Goal: Information Seeking & Learning: Check status

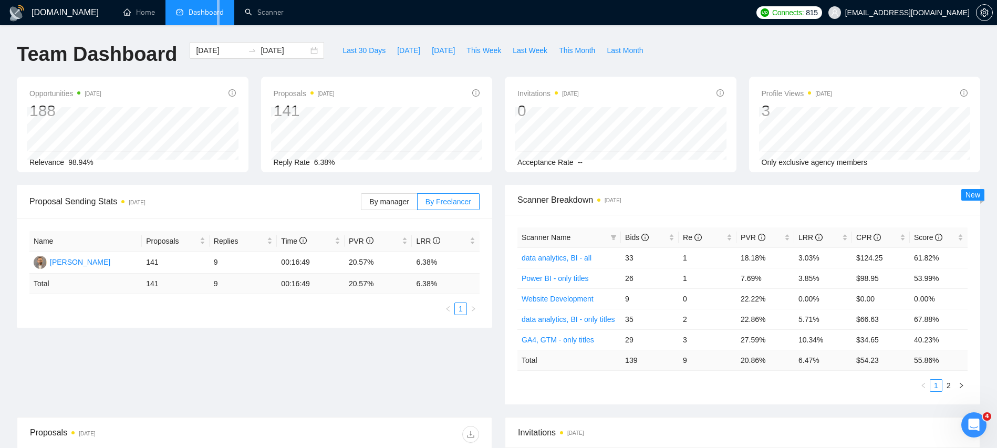
click at [217, 22] on li "Dashboard" at bounding box center [199, 12] width 69 height 25
click at [397, 53] on span "[DATE]" at bounding box center [408, 51] width 23 height 12
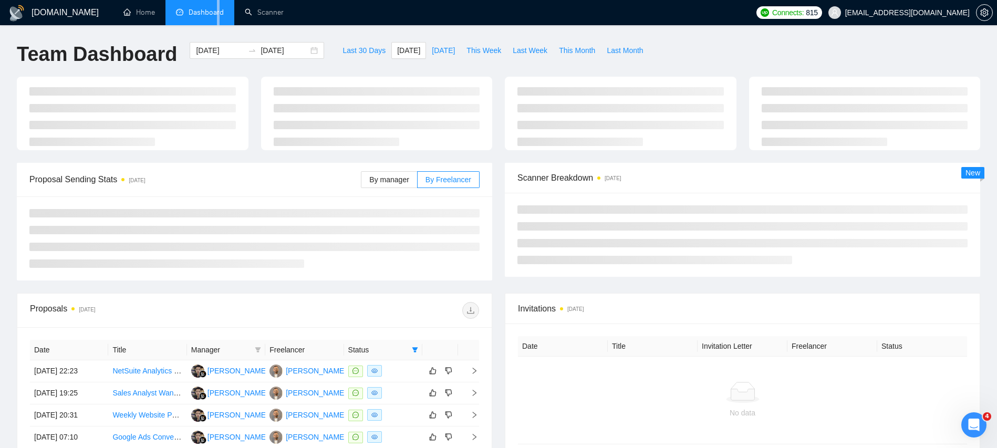
type input "[DATE]"
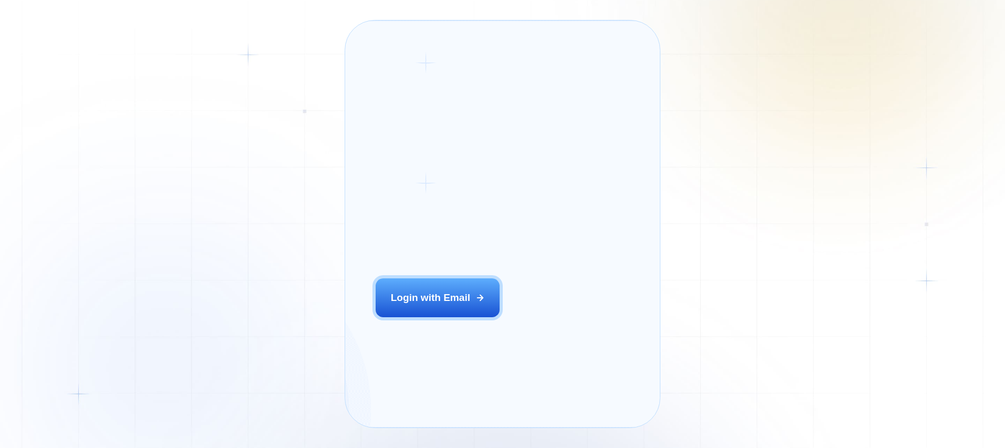
click at [458, 305] on div "Login with Email" at bounding box center [430, 298] width 79 height 14
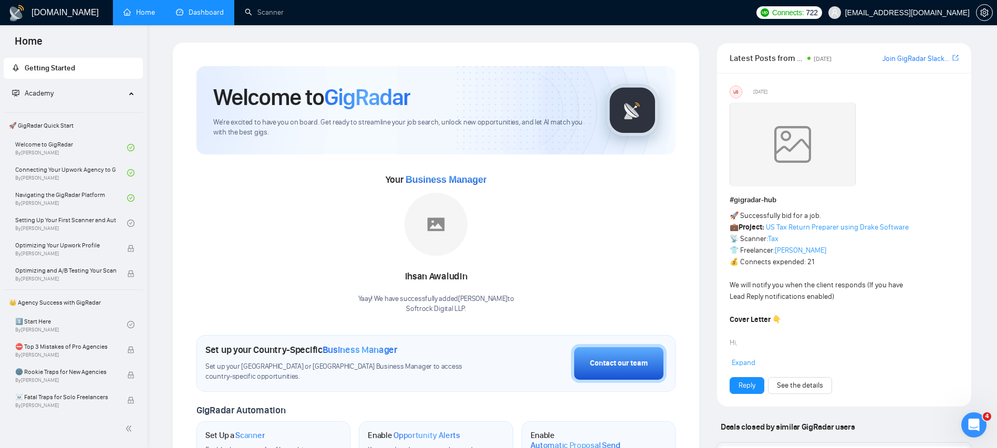
click at [185, 9] on link "Dashboard" at bounding box center [200, 12] width 48 height 9
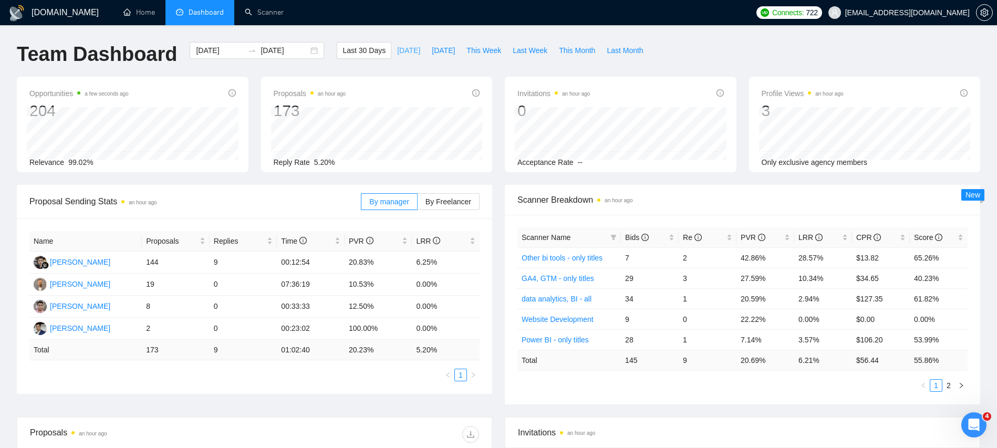
click at [397, 51] on span "[DATE]" at bounding box center [408, 51] width 23 height 12
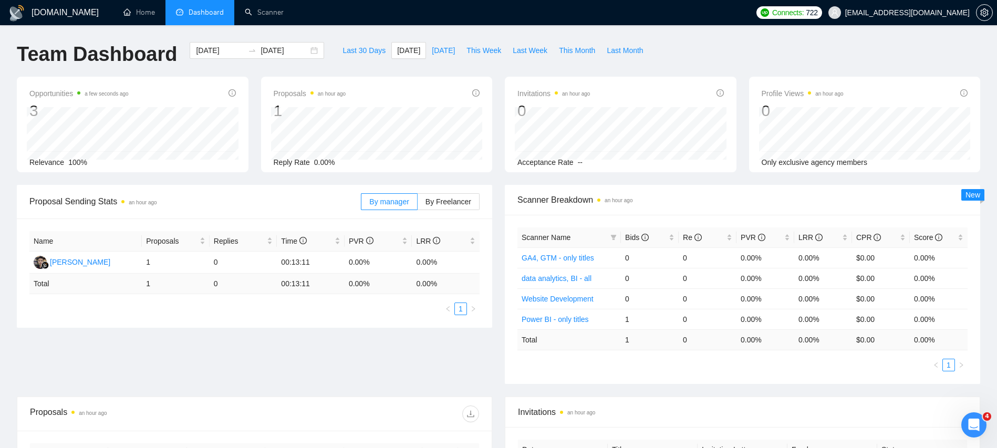
scroll to position [129, 0]
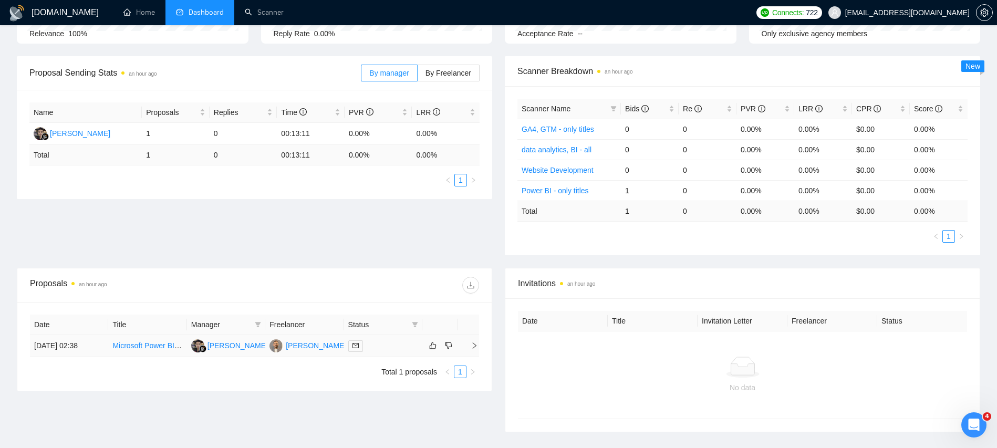
click at [67, 350] on td "15 Sep, 2025 02:38" at bounding box center [69, 346] width 78 height 22
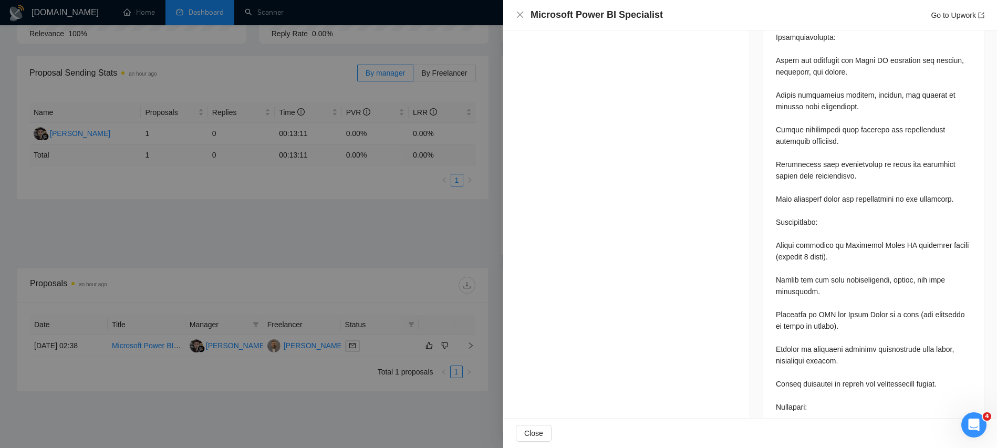
scroll to position [763, 0]
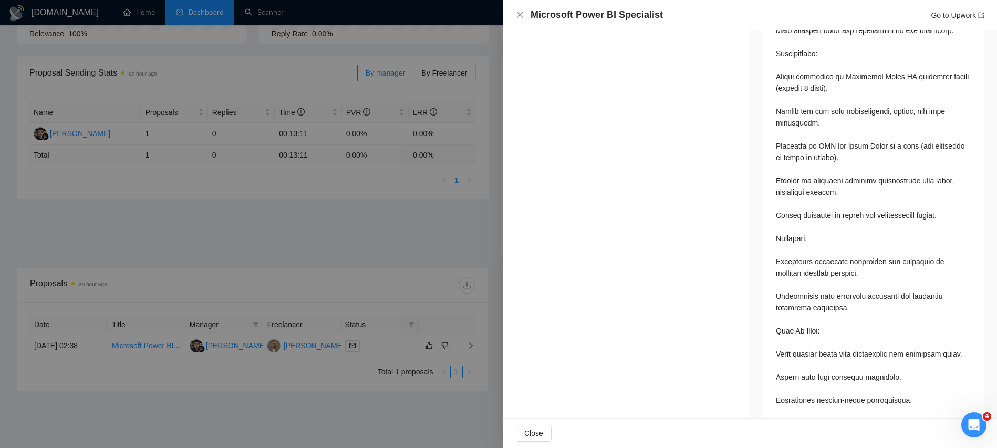
click at [363, 255] on div at bounding box center [498, 224] width 997 height 448
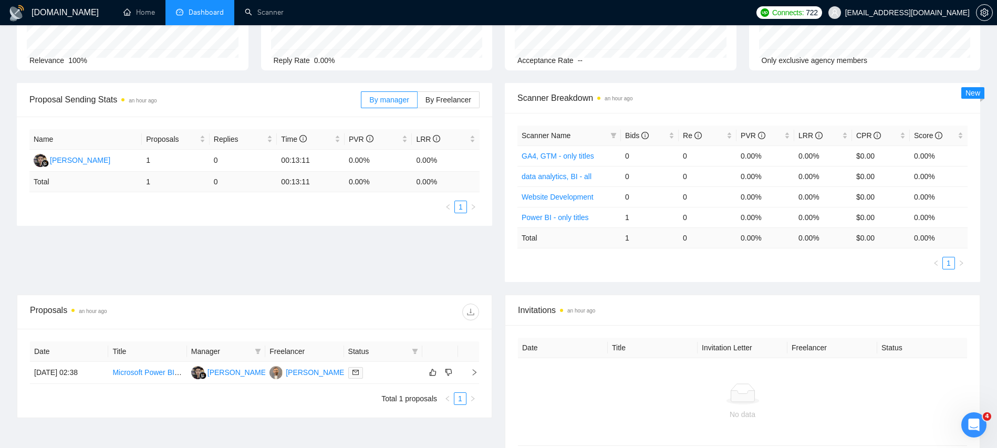
scroll to position [0, 0]
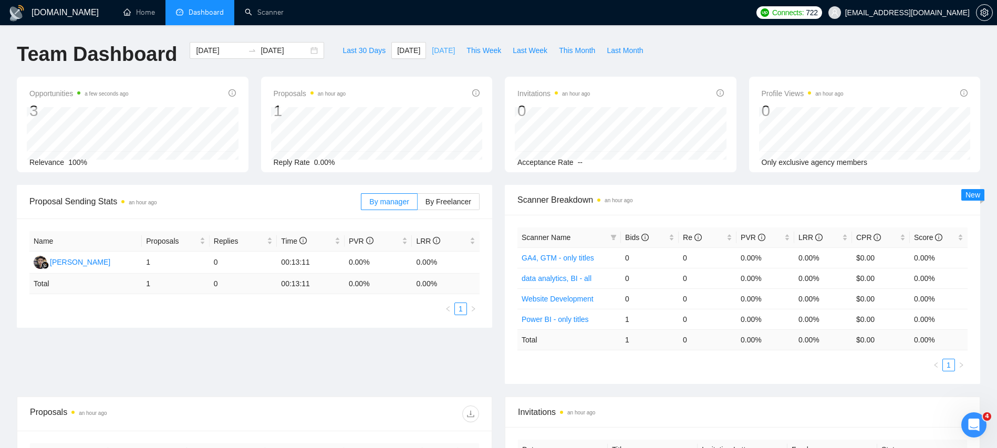
click at [452, 47] on span "[DATE]" at bounding box center [443, 51] width 23 height 12
type input "2025-09-14"
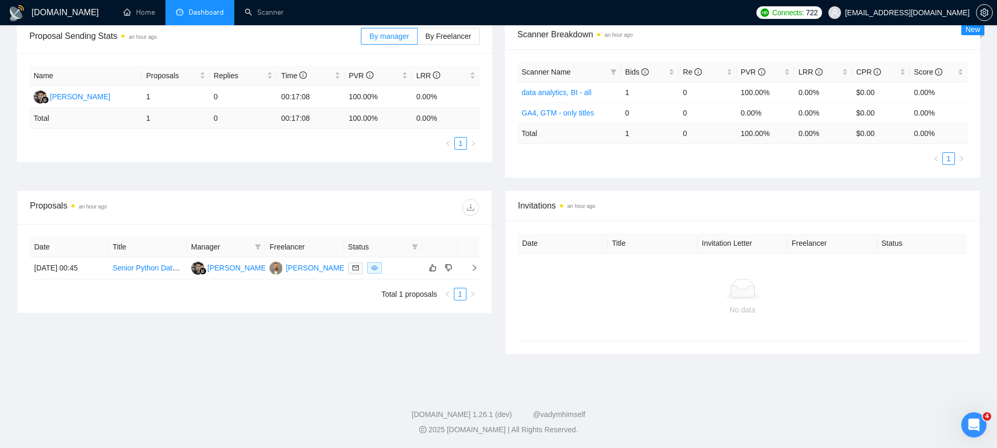
scroll to position [112, 0]
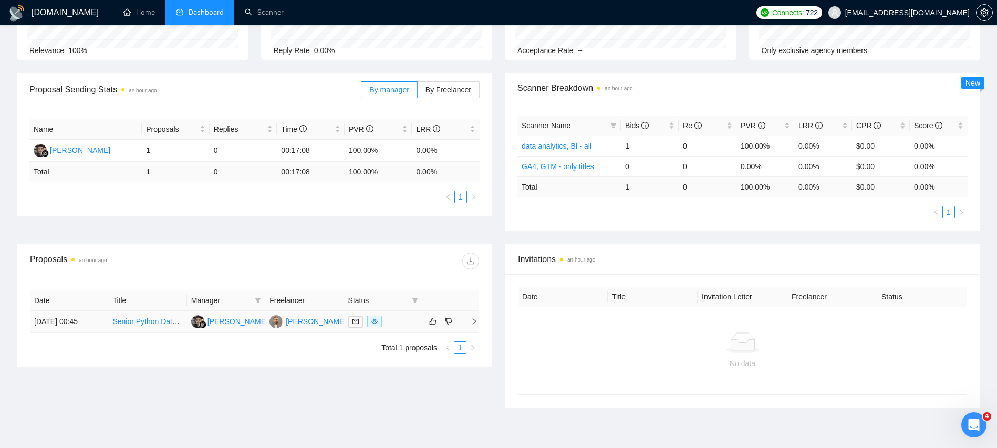
click at [65, 317] on td "14 Sep, 2025 00:45" at bounding box center [69, 322] width 78 height 22
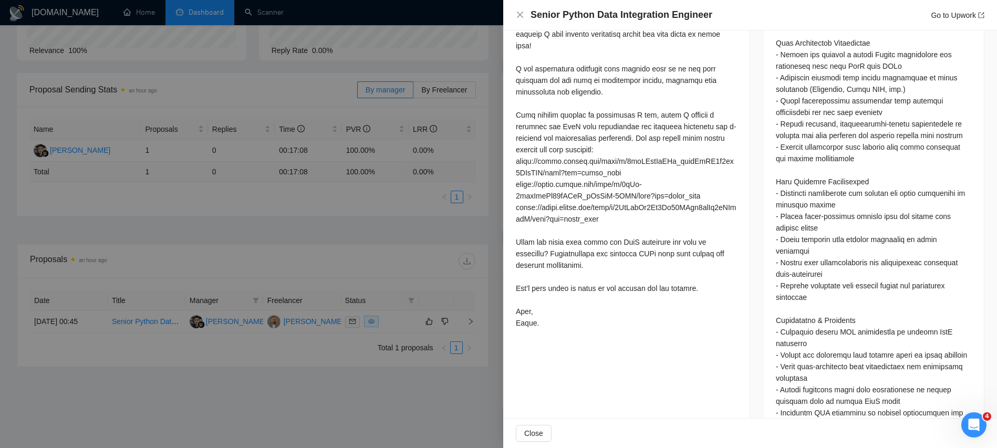
scroll to position [515, 0]
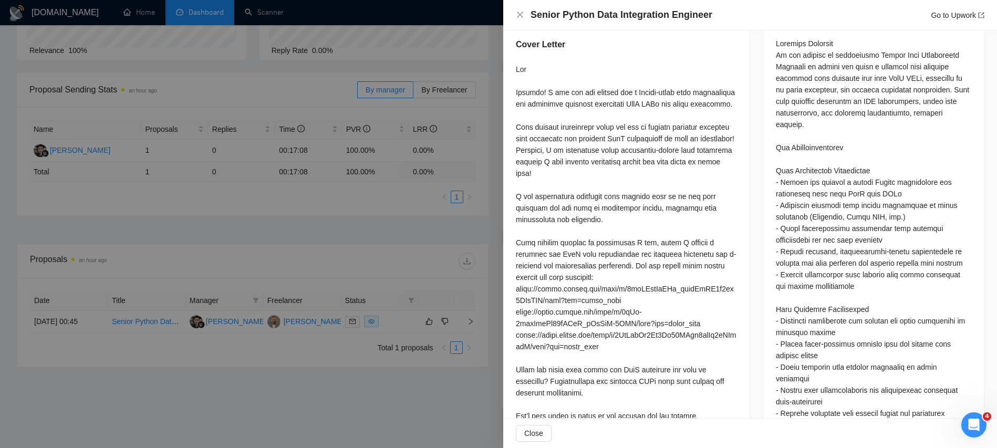
click at [328, 224] on div at bounding box center [498, 224] width 997 height 448
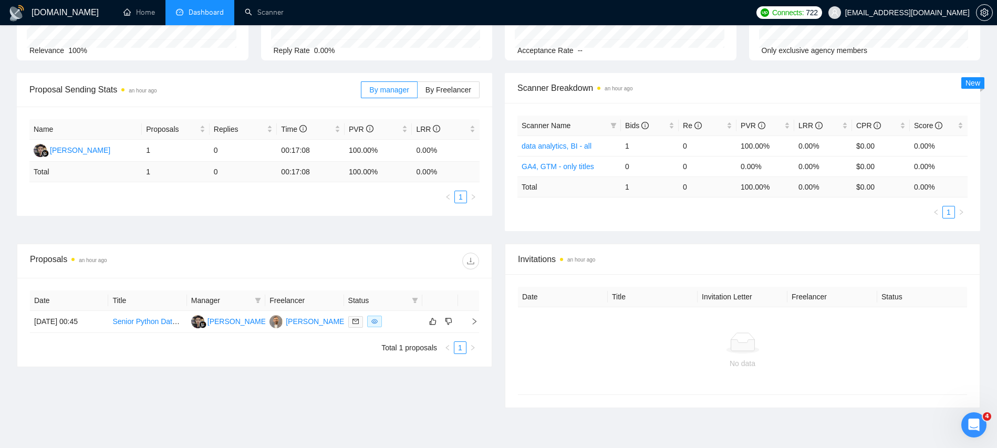
scroll to position [0, 0]
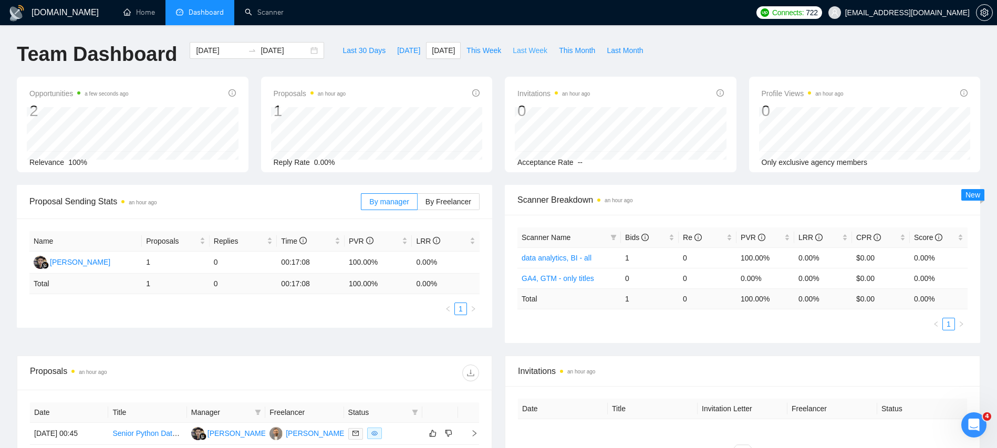
click at [523, 50] on span "Last Week" at bounding box center [530, 51] width 35 height 12
type input "2025-09-08"
